Goal: Check status: Check status

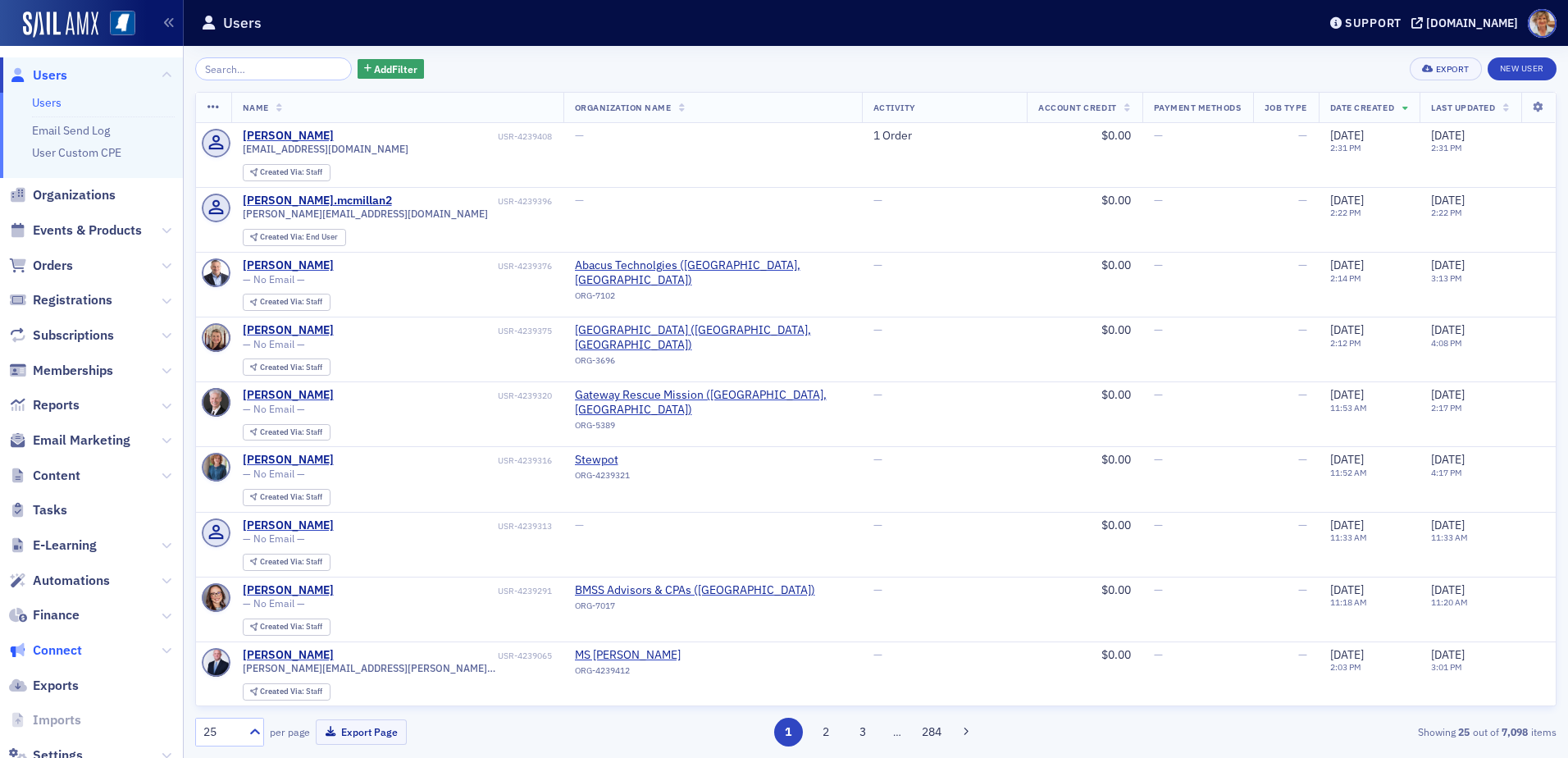
scroll to position [49, 0]
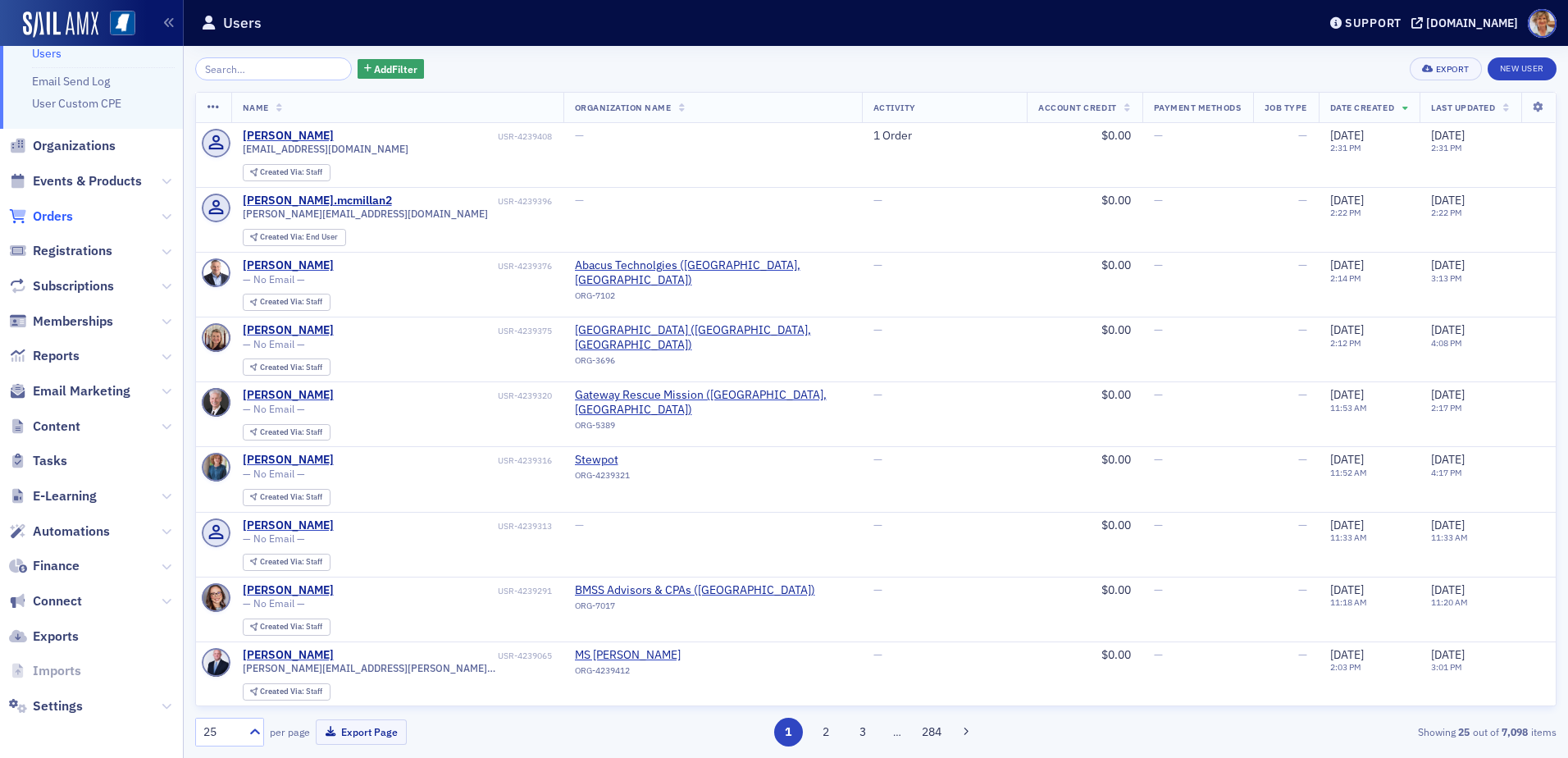
click at [62, 216] on span "Orders" at bounding box center [53, 216] width 40 height 18
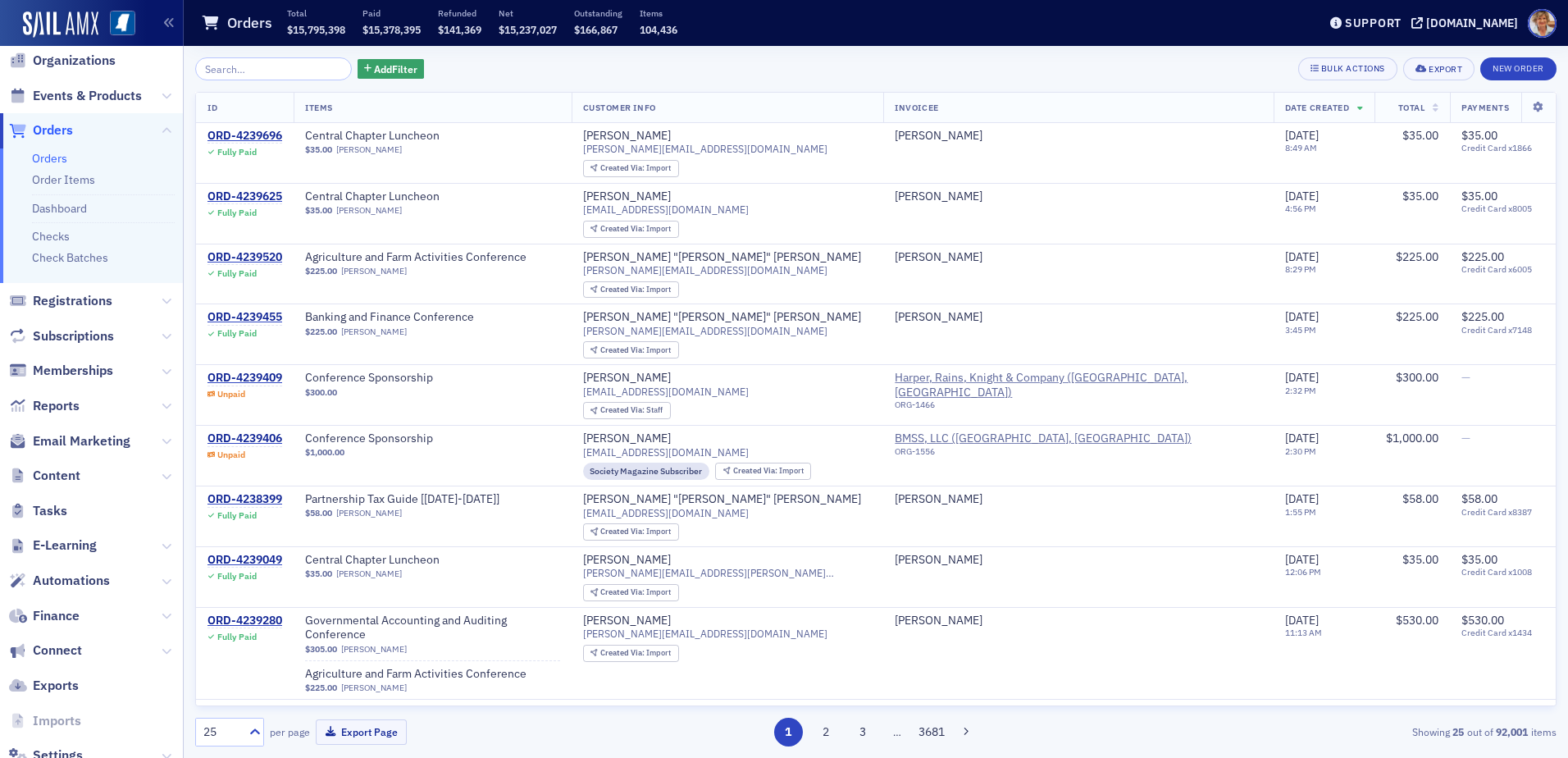
click at [54, 155] on link "Orders" at bounding box center [49, 158] width 35 height 14
click at [258, 65] on input "search" at bounding box center [273, 69] width 156 height 23
click at [254, 66] on input "search" at bounding box center [273, 69] width 156 height 23
paste input "643741"
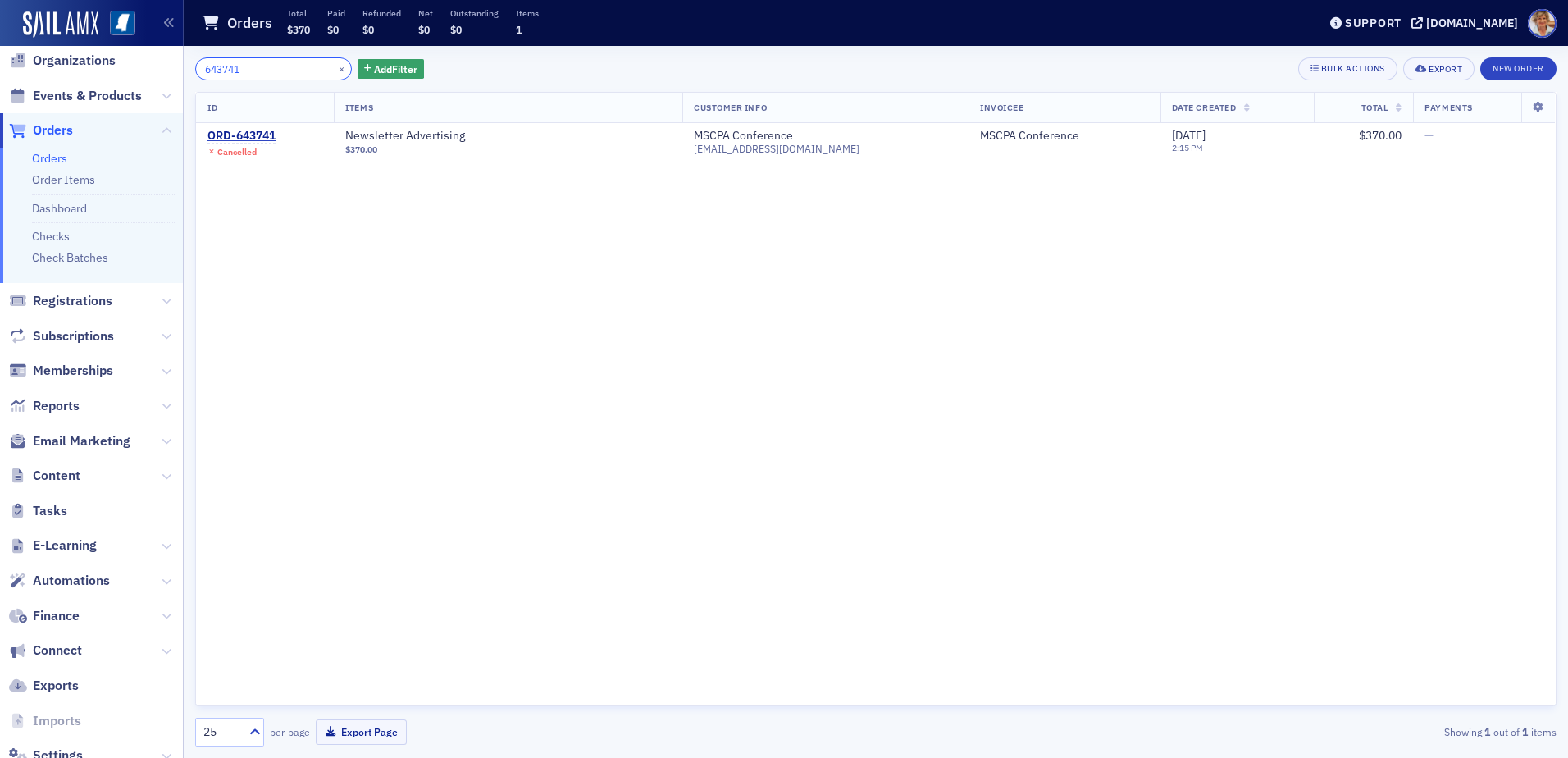
type input "643741"
